Goal: Task Accomplishment & Management: Complete application form

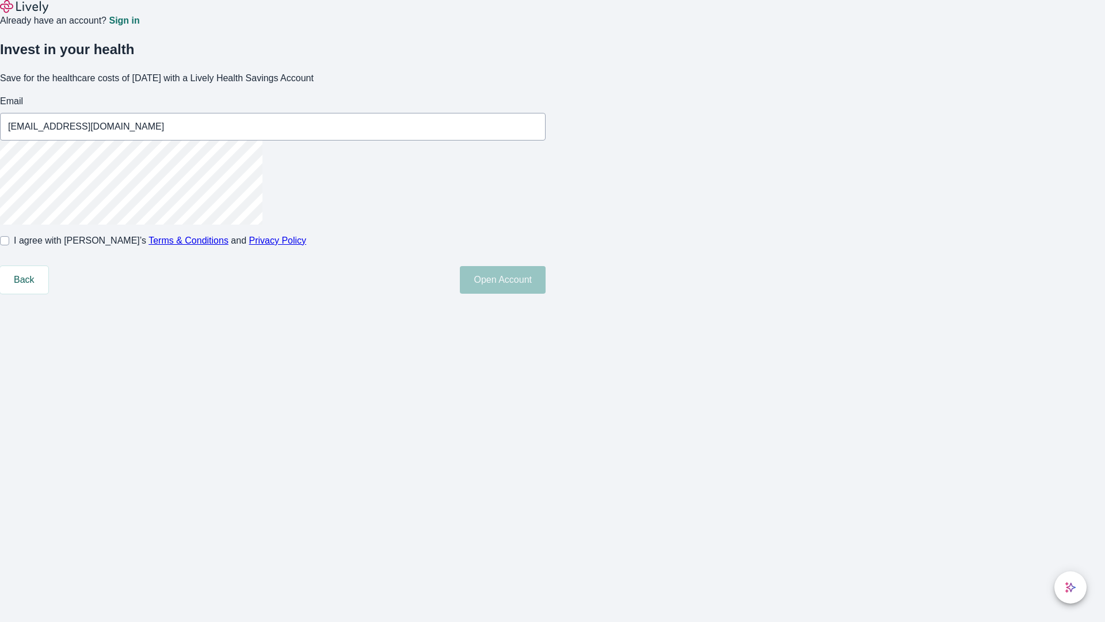
click at [9, 245] on input "I agree with Lively’s Terms & Conditions and Privacy Policy" at bounding box center [4, 240] width 9 height 9
checkbox input "true"
click at [546, 294] on button "Open Account" at bounding box center [503, 280] width 86 height 28
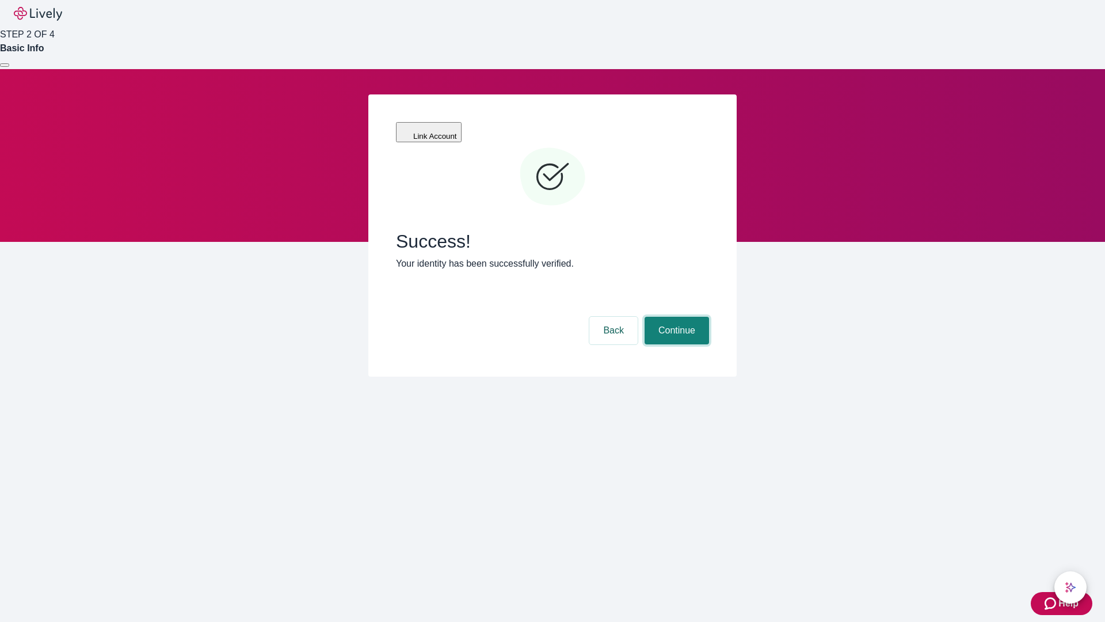
click at [675, 317] on button "Continue" at bounding box center [677, 331] width 64 height 28
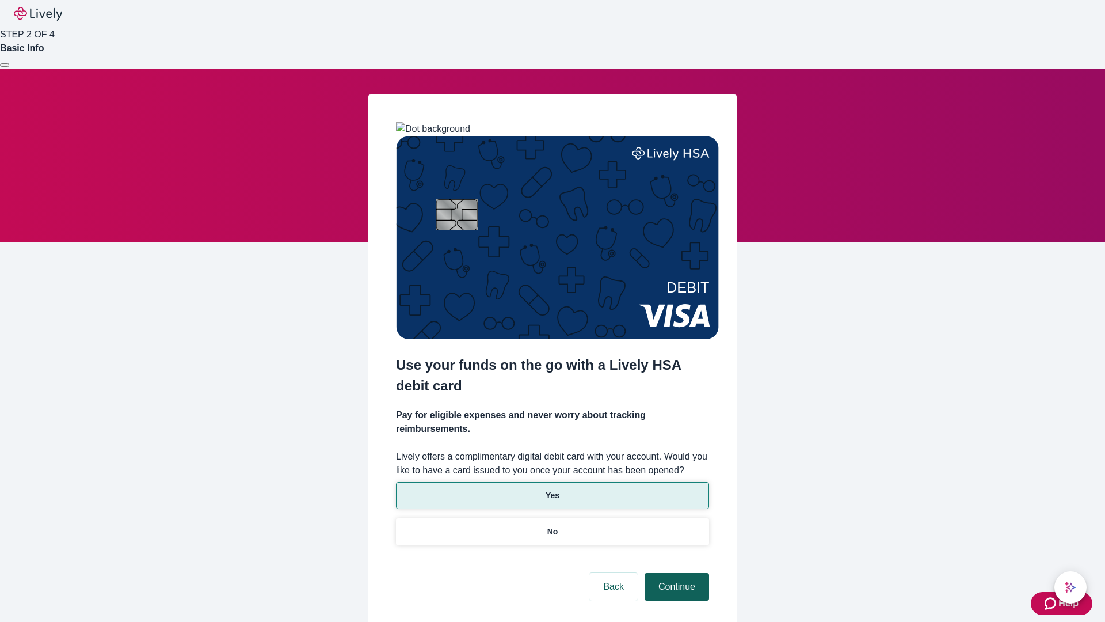
click at [552, 526] on p "No" at bounding box center [552, 532] width 11 height 12
click at [675, 573] on button "Continue" at bounding box center [677, 587] width 64 height 28
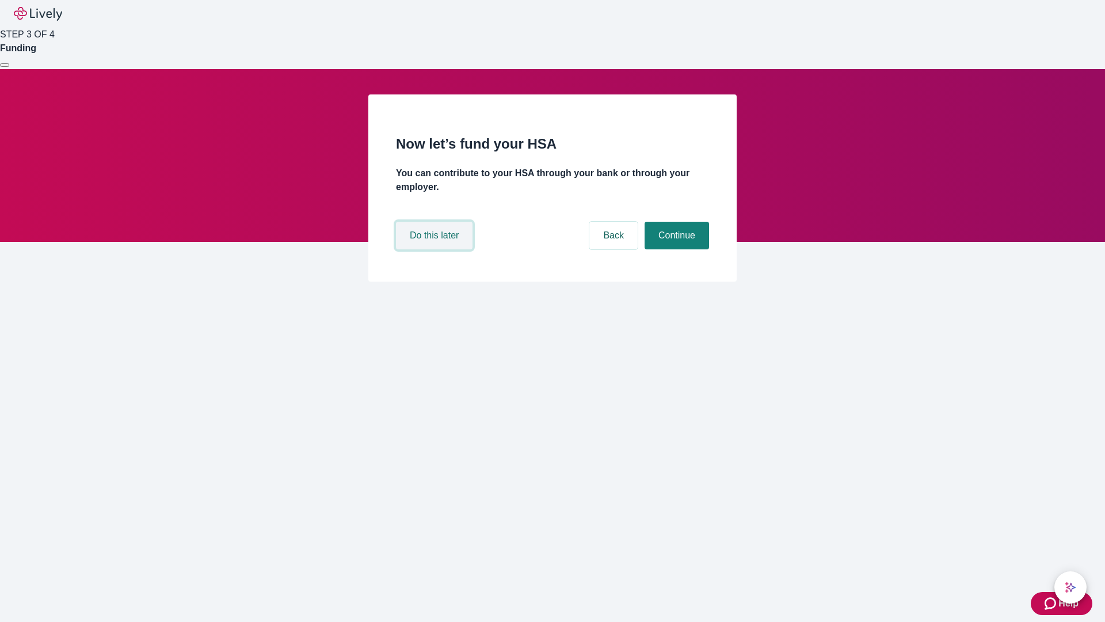
click at [436, 249] on button "Do this later" at bounding box center [434, 236] width 77 height 28
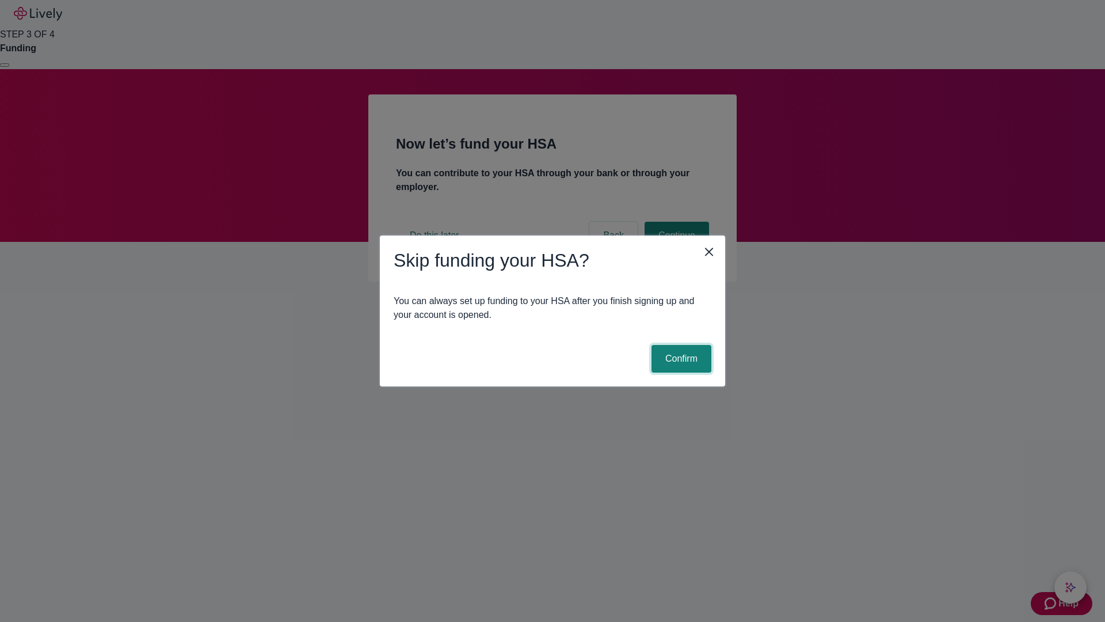
click at [680, 359] on button "Confirm" at bounding box center [682, 359] width 60 height 28
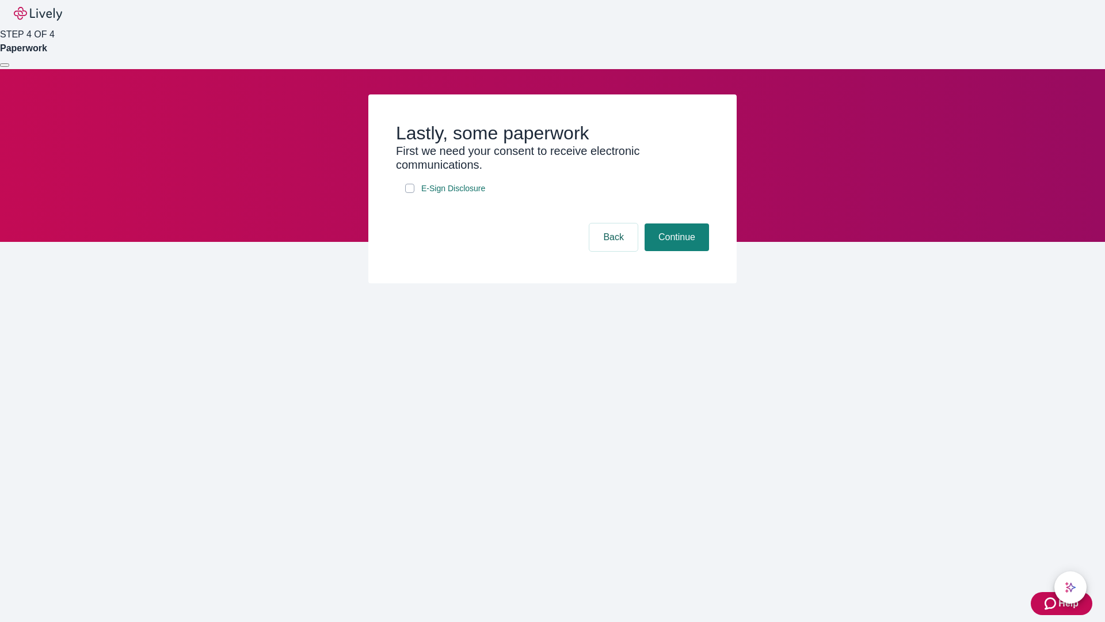
click at [410, 193] on input "E-Sign Disclosure" at bounding box center [409, 188] width 9 height 9
checkbox input "true"
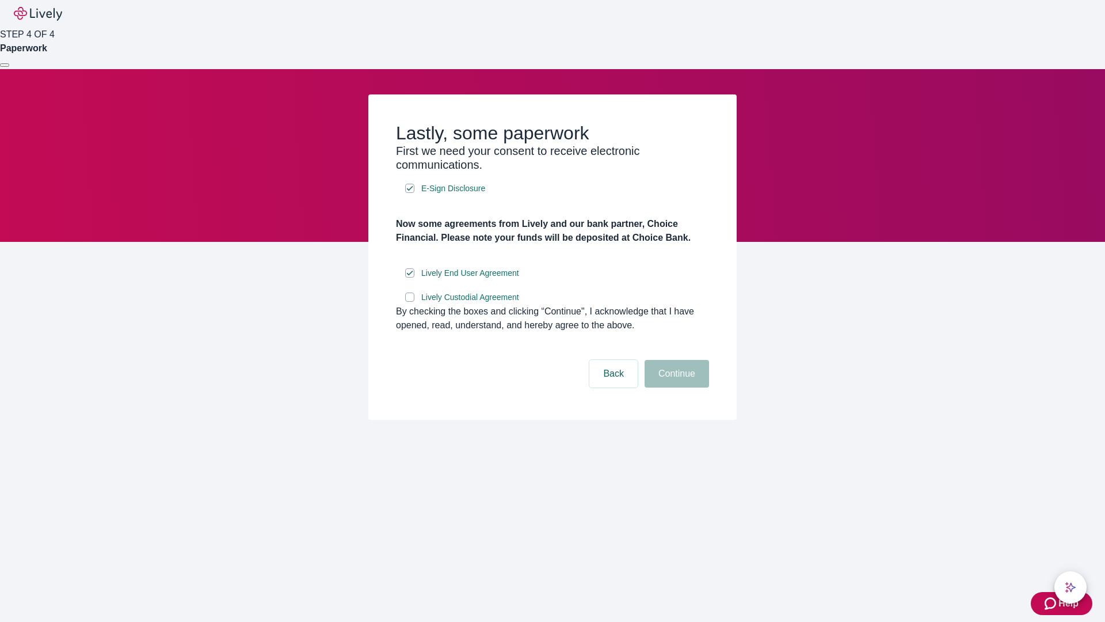
click at [410, 302] on input "Lively Custodial Agreement" at bounding box center [409, 296] width 9 height 9
checkbox input "true"
click at [675, 387] on button "Continue" at bounding box center [677, 374] width 64 height 28
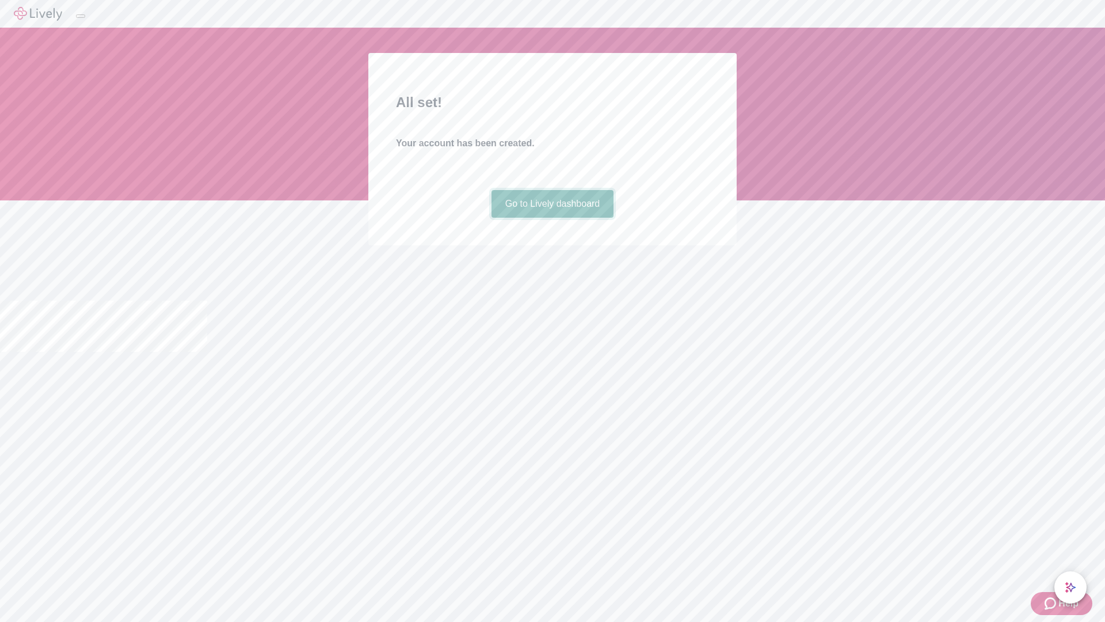
click at [552, 218] on link "Go to Lively dashboard" at bounding box center [553, 204] width 123 height 28
